Goal: Information Seeking & Learning: Learn about a topic

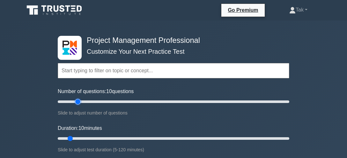
type input "20"
click at [79, 99] on input "Number of questions: 10 questions" at bounding box center [174, 102] width 232 height 8
type input "15"
click at [81, 135] on input "Duration: 15 minutes" at bounding box center [174, 138] width 232 height 8
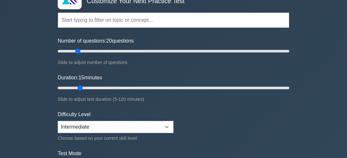
scroll to position [67, 0]
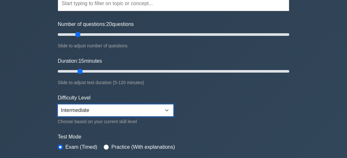
click at [58, 104] on select "Beginner Intermediate Expert" at bounding box center [116, 110] width 116 height 12
click option "Beginner" at bounding box center [0, 0] width 0 height 0
select select "beginner"
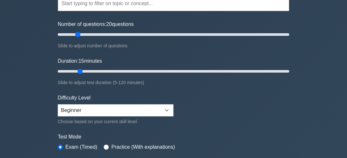
click at [16, 127] on div "Project Management Professional Customize Your Next Practice Test Topics Scope …" at bounding box center [173, 147] width 347 height 389
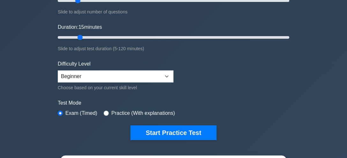
scroll to position [117, 0]
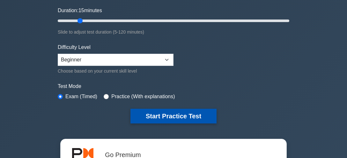
click at [145, 112] on button "Start Practice Test" at bounding box center [173, 115] width 86 height 15
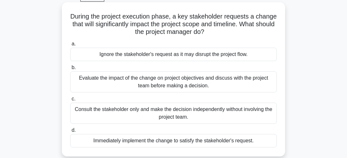
scroll to position [50, 0]
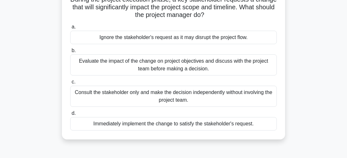
click at [142, 63] on div "Evaluate the impact of the change on project objectives and discuss with the pr…" at bounding box center [173, 64] width 207 height 21
click at [70, 53] on input "b. Evaluate the impact of the change on project objectives and discuss with the…" at bounding box center [70, 50] width 0 height 4
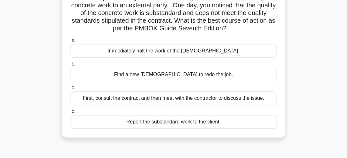
scroll to position [67, 0]
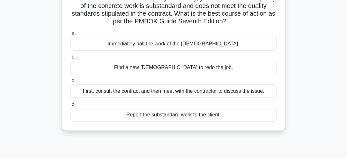
click at [168, 91] on div "First, consult the contract and then meet with the contractor to discuss the is…" at bounding box center [173, 90] width 207 height 13
click at [70, 83] on input "c. First, consult the contract and then meet with the contractor to discuss the…" at bounding box center [70, 80] width 0 height 4
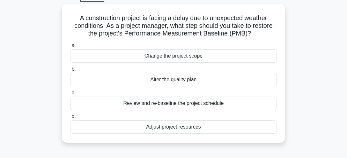
scroll to position [50, 0]
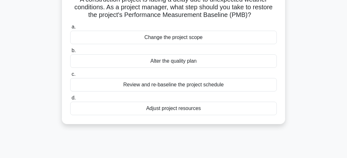
click at [173, 84] on div "Review and re-baseline the project schedule" at bounding box center [173, 84] width 207 height 13
click at [70, 76] on input "c. Review and re-baseline the project schedule" at bounding box center [70, 74] width 0 height 4
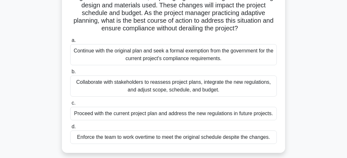
scroll to position [67, 0]
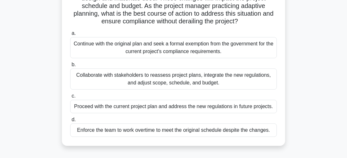
click at [169, 78] on div "Collaborate with stakeholders to reassess project plans, integrate the new regu…" at bounding box center [173, 78] width 207 height 21
click at [70, 67] on input "b. Collaborate with stakeholders to reassess project plans, integrate the new r…" at bounding box center [70, 65] width 0 height 4
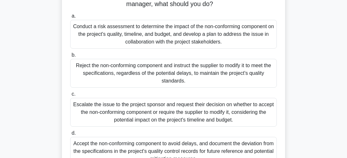
scroll to position [84, 0]
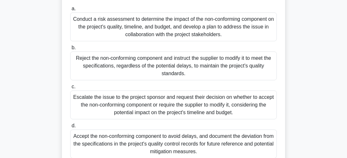
click at [162, 26] on div "Conduct a risk assessment to determine the impact of the non-conforming compone…" at bounding box center [173, 26] width 207 height 29
click at [70, 11] on input "a. Conduct a risk assessment to determine the impact of the non-conforming comp…" at bounding box center [70, 9] width 0 height 4
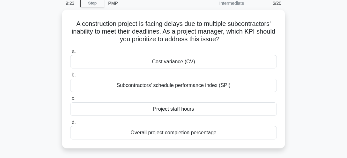
scroll to position [33, 0]
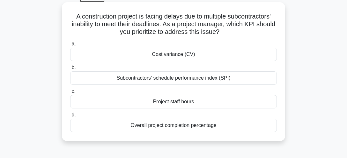
click at [159, 77] on div "Subcontractors' schedule performance index (SPI)" at bounding box center [173, 77] width 207 height 13
click at [70, 70] on input "b. Subcontractors' schedule performance index (SPI)" at bounding box center [70, 67] width 0 height 4
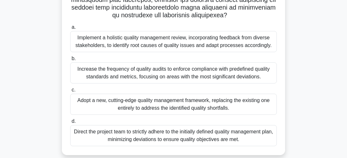
scroll to position [168, 0]
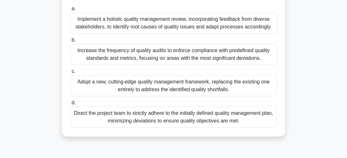
click at [152, 113] on div "Direct the project team to strictly adhere to the initially defined quality man…" at bounding box center [173, 116] width 207 height 21
click at [70, 105] on input "d. Direct the project team to strictly adhere to the initially defined quality …" at bounding box center [70, 102] width 0 height 4
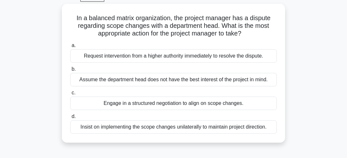
scroll to position [50, 0]
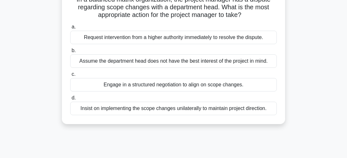
click at [156, 85] on div "Engage in a structured negotiation to align on scope changes." at bounding box center [173, 84] width 207 height 13
click at [70, 76] on input "c. Engage in a structured negotiation to align on scope changes." at bounding box center [70, 74] width 0 height 4
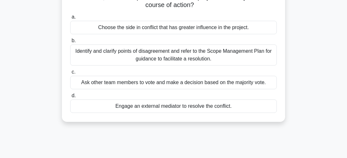
scroll to position [86, 0]
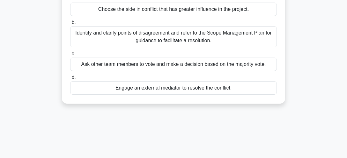
click at [161, 38] on div "Identify and clarify points of disagreement and refer to the Scope Management P…" at bounding box center [173, 36] width 207 height 21
click at [70, 25] on input "b. Identify and clarify points of disagreement and refer to the Scope Managemen…" at bounding box center [70, 22] width 0 height 4
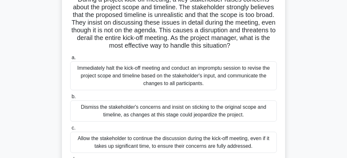
scroll to position [67, 0]
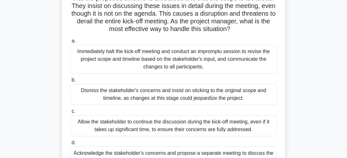
click at [97, 94] on div "Dismiss the stakeholder's concerns and insist on sticking to the original scope…" at bounding box center [173, 94] width 207 height 21
click at [70, 82] on input "b. Dismiss the stakeholder's concerns and insist on sticking to the original sc…" at bounding box center [70, 80] width 0 height 4
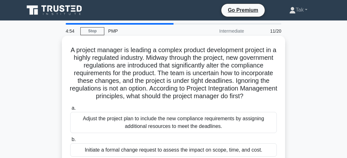
scroll to position [0, 0]
click at [134, 120] on div "Adjust the project plan to include the new compliance requirements by assigning…" at bounding box center [173, 122] width 207 height 21
click at [70, 110] on input "a. Adjust the project plan to include the new compliance requirements by assign…" at bounding box center [70, 108] width 0 height 4
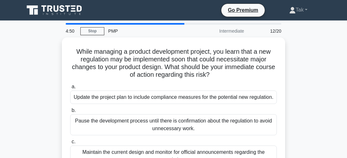
click at [134, 120] on div "Pause the development process until there is confirmation about the regulation …" at bounding box center [173, 124] width 207 height 21
click at [70, 112] on input "b. Pause the development process until there is confirmation about the regulati…" at bounding box center [70, 110] width 0 height 4
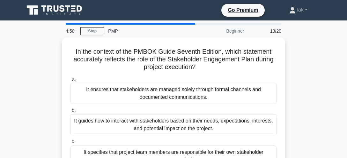
click at [134, 120] on div "It guides how to interact with stakeholders based on their needs, expectations,…" at bounding box center [173, 124] width 207 height 21
click at [70, 112] on input "b. It guides how to interact with stakeholders based on their needs, expectatio…" at bounding box center [70, 110] width 0 height 4
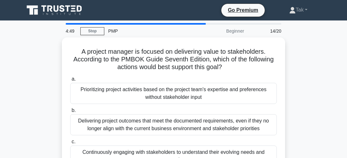
click at [134, 120] on div "Delivering project outcomes that meet the documented requirements, even if they…" at bounding box center [173, 124] width 207 height 21
click at [70, 112] on input "b. Delivering project outcomes that meet the documented requirements, even if t…" at bounding box center [70, 110] width 0 height 4
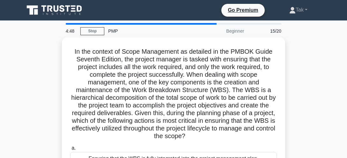
click at [134, 120] on h5 "In the context of Scope Management as detailed in the PMBOK Guide Seventh Editi…" at bounding box center [174, 94] width 208 height 93
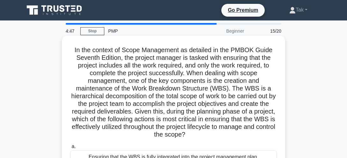
click at [120, 150] on div "Ensuring that the WBS is fully integrated into the project management plan." at bounding box center [173, 156] width 207 height 13
click at [70, 145] on input "a. Ensuring that the WBS is fully integrated into the project management plan." at bounding box center [70, 146] width 0 height 4
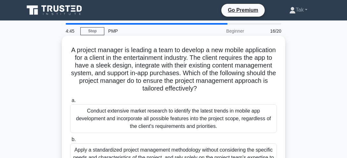
click at [128, 113] on div "Conduct extensive market research to identify the latest trends in mobile app d…" at bounding box center [173, 118] width 207 height 29
click at [70, 102] on input "a. Conduct extensive market research to identify the latest trends in mobile ap…" at bounding box center [70, 100] width 0 height 4
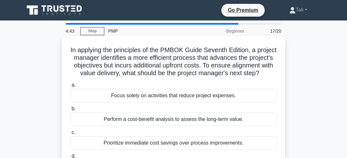
click at [143, 96] on div "Focus solely on activities that reduce project expenses." at bounding box center [173, 95] width 207 height 13
click at [70, 87] on input "a. Focus solely on activities that reduce project expenses." at bounding box center [70, 85] width 0 height 4
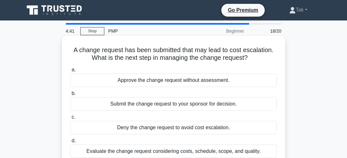
click at [145, 78] on div "Approve the change request without assessment." at bounding box center [173, 79] width 207 height 13
click at [70, 72] on input "a. Approve the change request without assessment." at bounding box center [70, 70] width 0 height 4
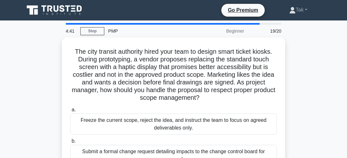
click at [145, 78] on h5 "The city transit authority hired your team to design smart ticket kiosks. Durin…" at bounding box center [174, 75] width 208 height 54
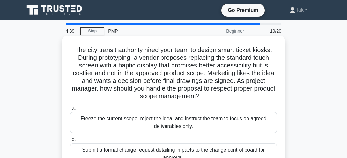
click at [126, 119] on div "Freeze the current scope, reject the idea, and instruct the team to focus on ag…" at bounding box center [173, 122] width 207 height 21
click at [70, 110] on input "a. Freeze the current scope, reject the idea, and instruct the team to focus on…" at bounding box center [70, 108] width 0 height 4
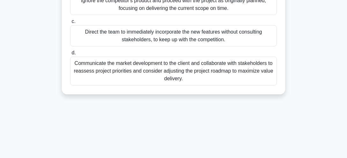
scroll to position [187, 0]
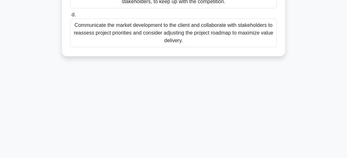
click at [157, 29] on div "Communicate the market development to the client and collaborate with stakehold…" at bounding box center [173, 33] width 207 height 29
click at [70, 17] on input "d. Communicate the market development to the client and collaborate with stakeh…" at bounding box center [70, 15] width 0 height 4
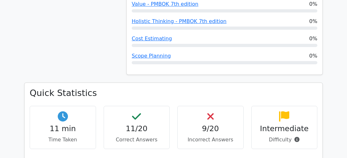
scroll to position [454, 0]
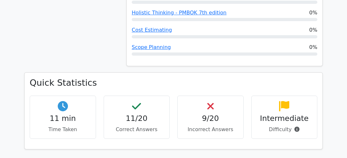
click at [136, 95] on div "11/20 Correct Answers" at bounding box center [137, 116] width 66 height 43
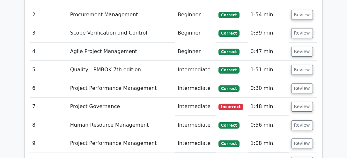
scroll to position [992, 0]
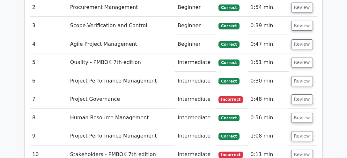
click at [227, 96] on span "Incorrect" at bounding box center [231, 99] width 25 height 6
click at [301, 94] on button "Review" at bounding box center [302, 99] width 22 height 10
click at [299, 94] on button "Review" at bounding box center [302, 99] width 22 height 10
click at [300, 94] on button "Review" at bounding box center [302, 99] width 22 height 10
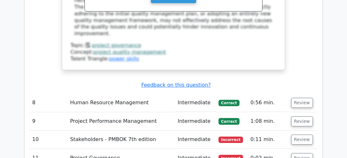
scroll to position [1462, 0]
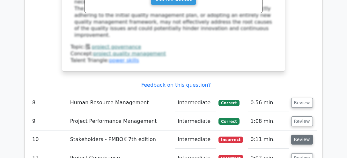
click at [299, 134] on button "Review" at bounding box center [302, 139] width 22 height 10
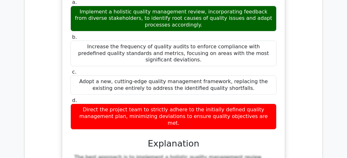
scroll to position [1261, 0]
